Goal: Transaction & Acquisition: Purchase product/service

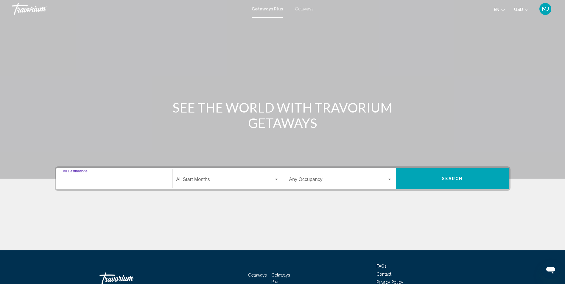
click at [97, 179] on input "Destination All Destinations" at bounding box center [114, 180] width 103 height 5
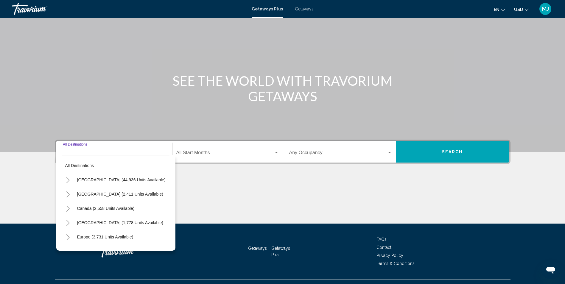
scroll to position [39, 0]
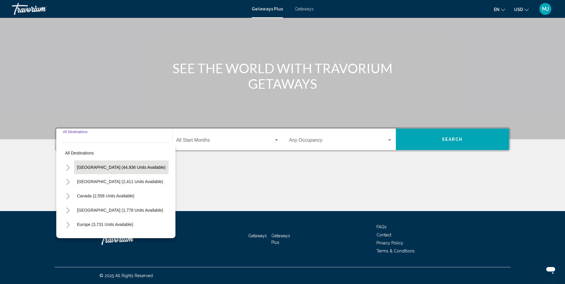
click at [95, 167] on span "[GEOGRAPHIC_DATA] (44,936 units available)" at bounding box center [121, 167] width 88 height 5
type input "**********"
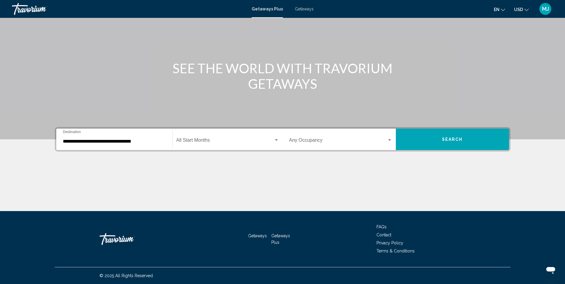
click at [205, 138] on div "Start Month All Start Months" at bounding box center [227, 139] width 103 height 19
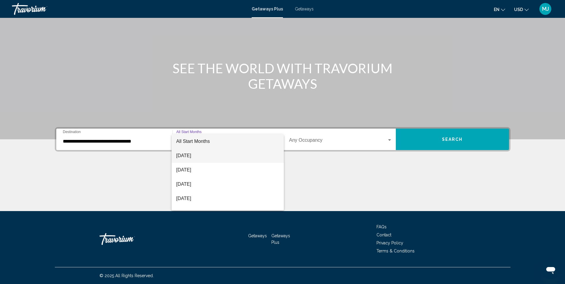
click at [197, 156] on span "[DATE]" at bounding box center [227, 156] width 103 height 14
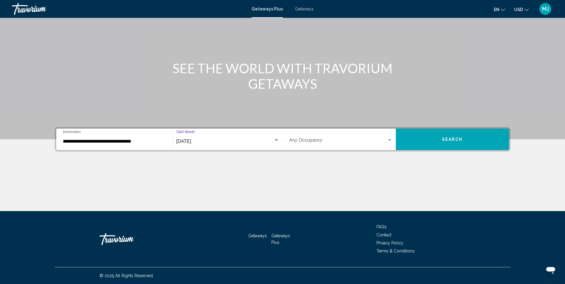
click at [301, 11] on span "Getaways" at bounding box center [304, 9] width 19 height 5
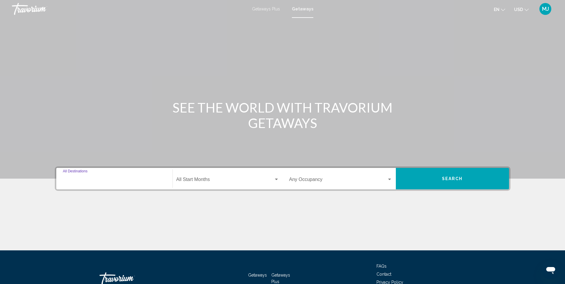
click at [89, 181] on input "Destination All Destinations" at bounding box center [114, 180] width 103 height 5
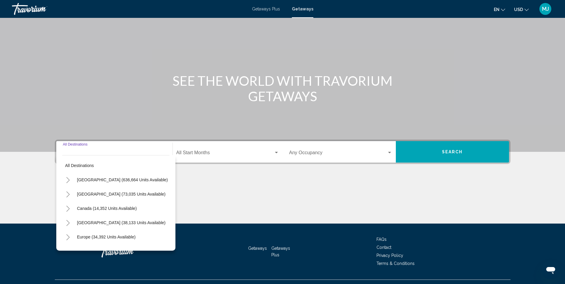
scroll to position [39, 0]
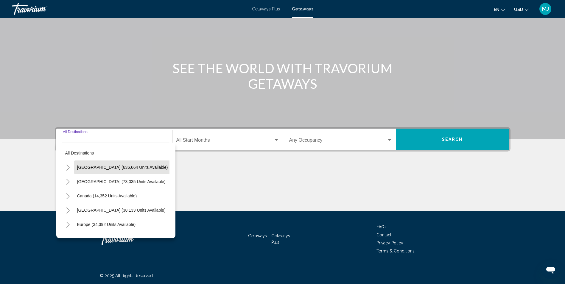
click at [92, 168] on span "[GEOGRAPHIC_DATA] (636,664 units available)" at bounding box center [122, 167] width 91 height 5
type input "**********"
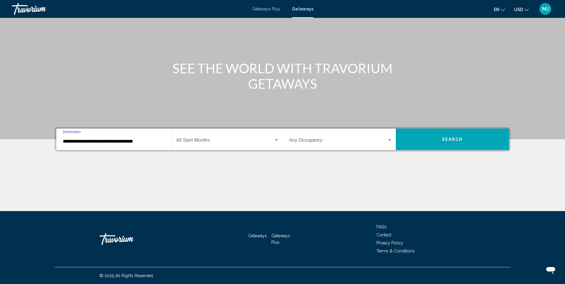
click at [212, 140] on span "Search widget" at bounding box center [224, 141] width 97 height 5
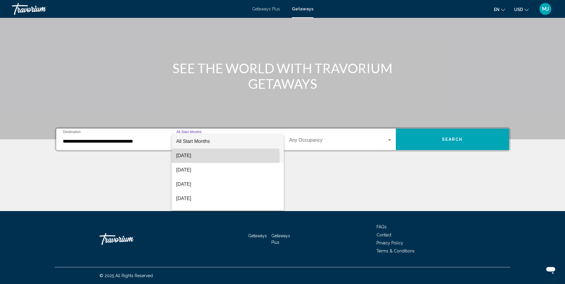
click at [196, 156] on span "[DATE]" at bounding box center [227, 156] width 103 height 14
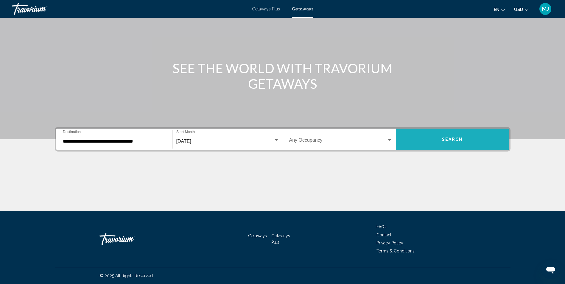
click at [447, 138] on span "Search" at bounding box center [452, 139] width 21 height 5
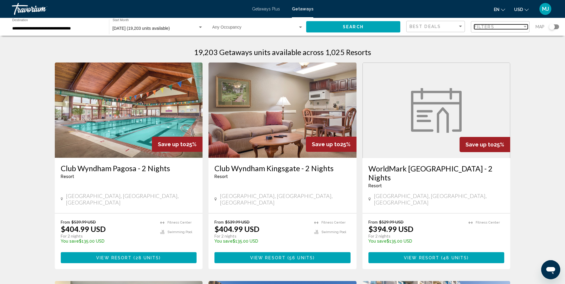
click at [477, 28] on span "Filters" at bounding box center [484, 26] width 20 height 5
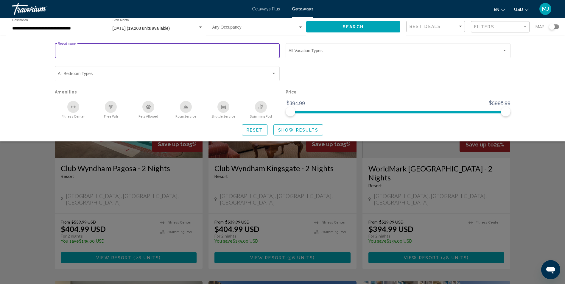
click at [99, 51] on input "Resort name" at bounding box center [167, 51] width 218 height 5
type input "********"
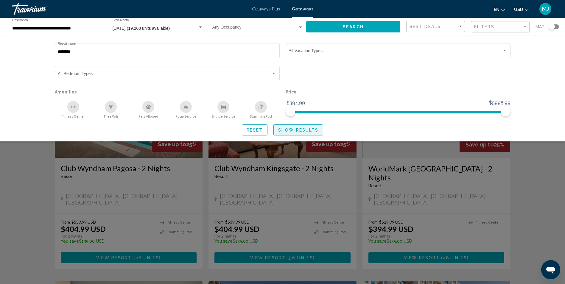
click at [300, 133] on button "Show Results" at bounding box center [298, 129] width 50 height 11
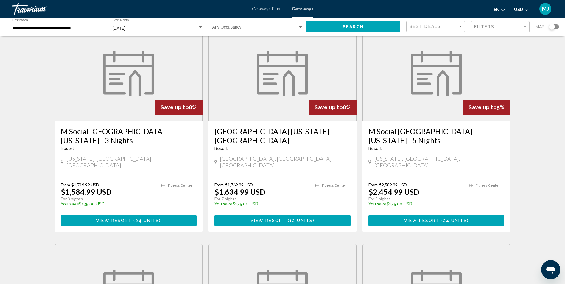
scroll to position [235, 0]
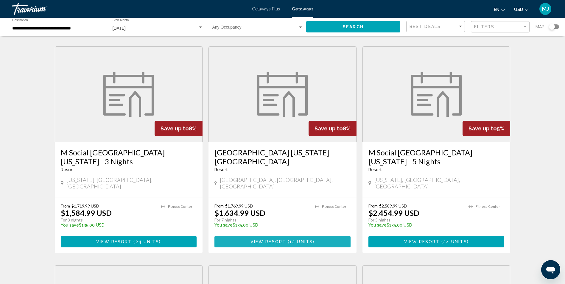
click at [266, 236] on button "View Resort ( 12 units )" at bounding box center [282, 241] width 136 height 11
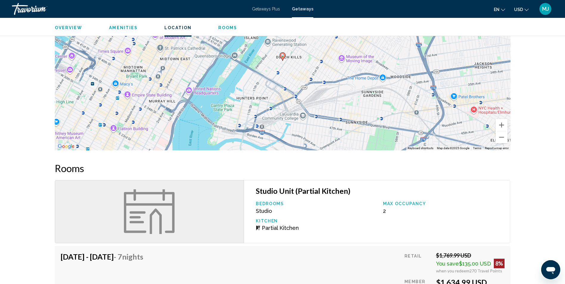
scroll to position [278, 0]
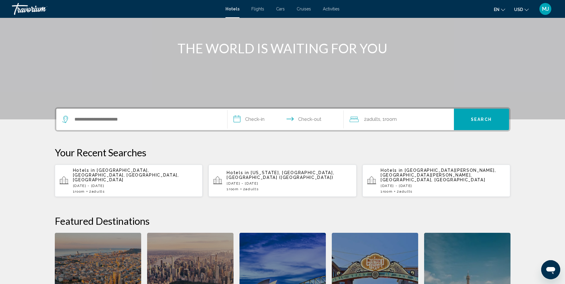
scroll to position [60, 0]
click at [275, 176] on div "Hotels in New York, NY, United States (NYC) Sat, 16 Aug - Sat, 23 Aug 1 Room ro…" at bounding box center [289, 180] width 125 height 21
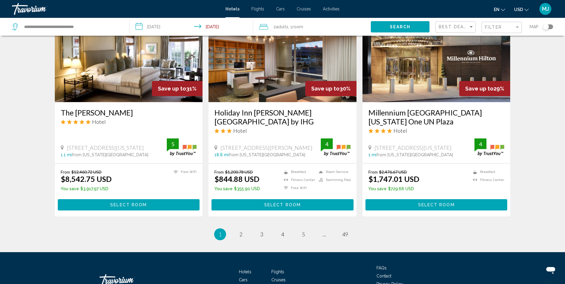
scroll to position [737, 0]
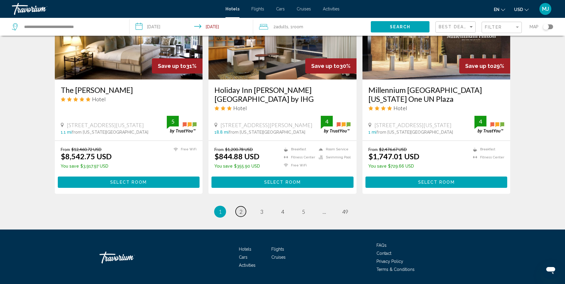
click at [243, 206] on link "page 2" at bounding box center [240, 211] width 10 height 10
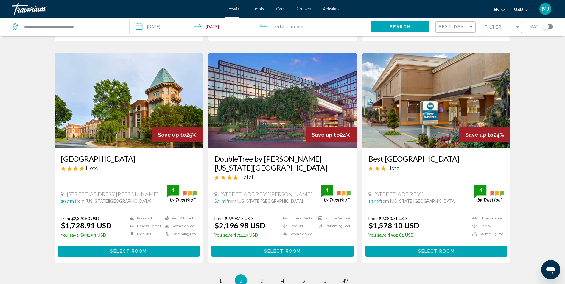
scroll to position [655, 0]
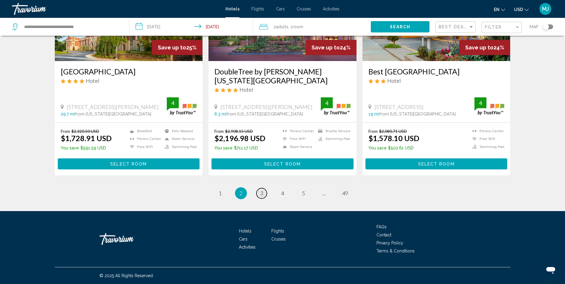
click at [261, 194] on span "3" at bounding box center [261, 193] width 3 height 7
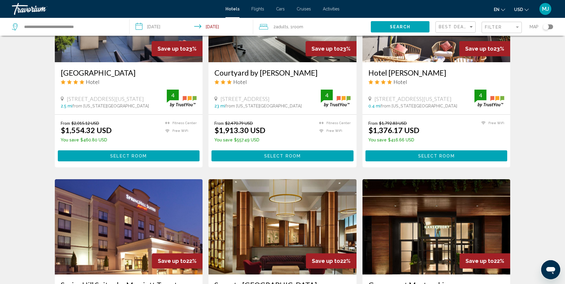
scroll to position [536, 0]
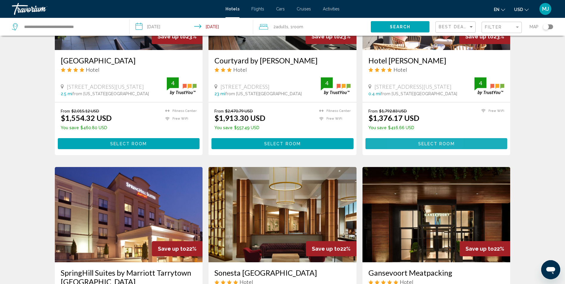
click at [409, 141] on button "Select Room" at bounding box center [436, 143] width 142 height 11
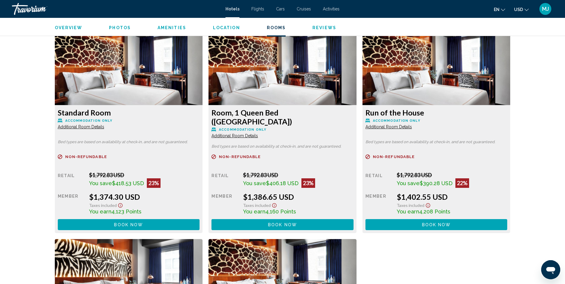
scroll to position [804, 0]
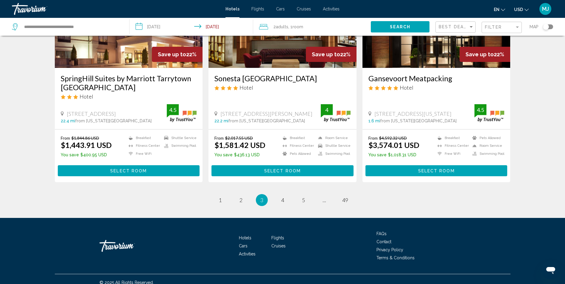
scroll to position [737, 0]
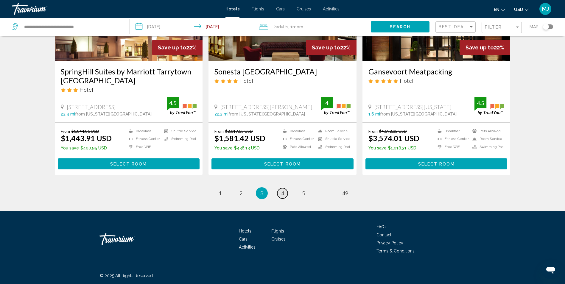
click at [283, 194] on span "4" at bounding box center [282, 193] width 3 height 7
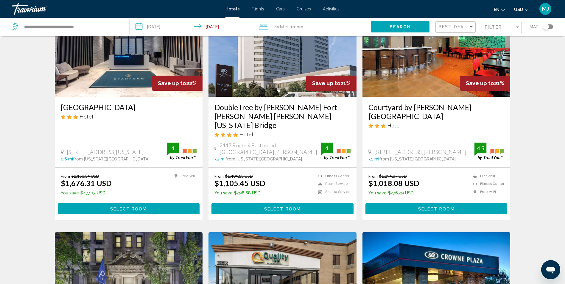
scroll to position [60, 0]
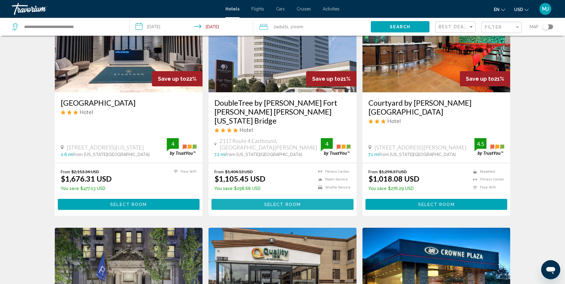
click at [271, 202] on span "Select Room" at bounding box center [282, 204] width 37 height 5
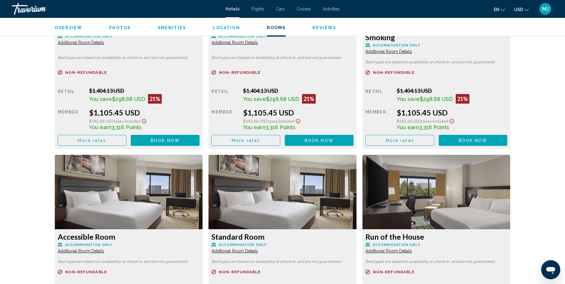
scroll to position [834, 0]
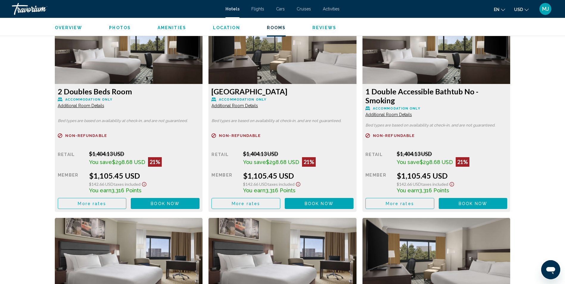
click at [104, 104] on span "Additional Room Details" at bounding box center [81, 105] width 46 height 5
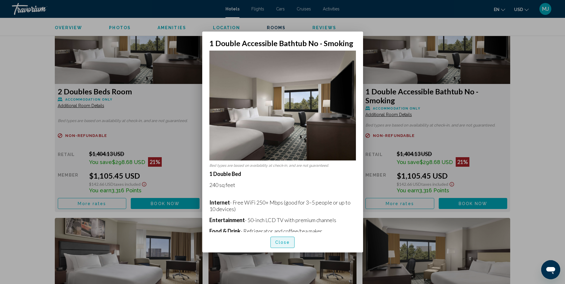
click at [286, 242] on span "Close" at bounding box center [282, 242] width 15 height 5
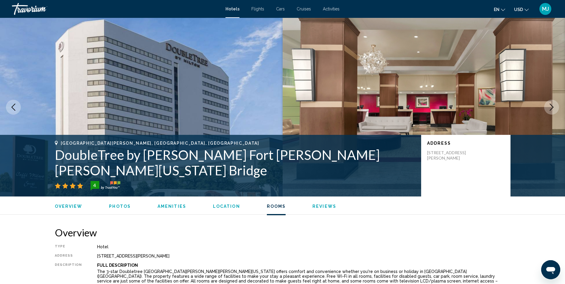
scroll to position [834, 0]
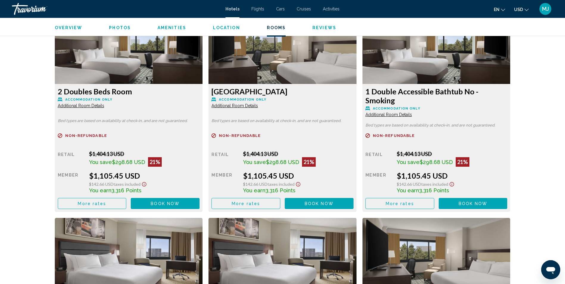
click at [180, 201] on span "Book now" at bounding box center [165, 203] width 29 height 5
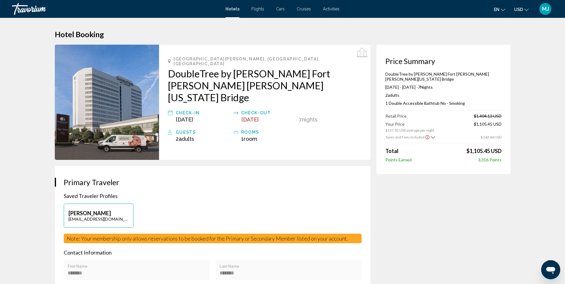
click at [544, 7] on span "MJ" at bounding box center [545, 9] width 7 height 6
click at [518, 57] on link "My Account" at bounding box center [508, 56] width 29 height 8
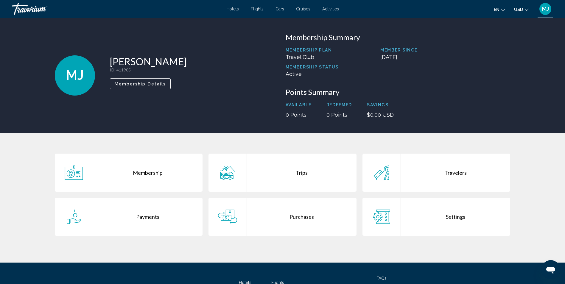
click at [306, 174] on div "Trips" at bounding box center [302, 173] width 110 height 38
